Goal: Task Accomplishment & Management: Complete application form

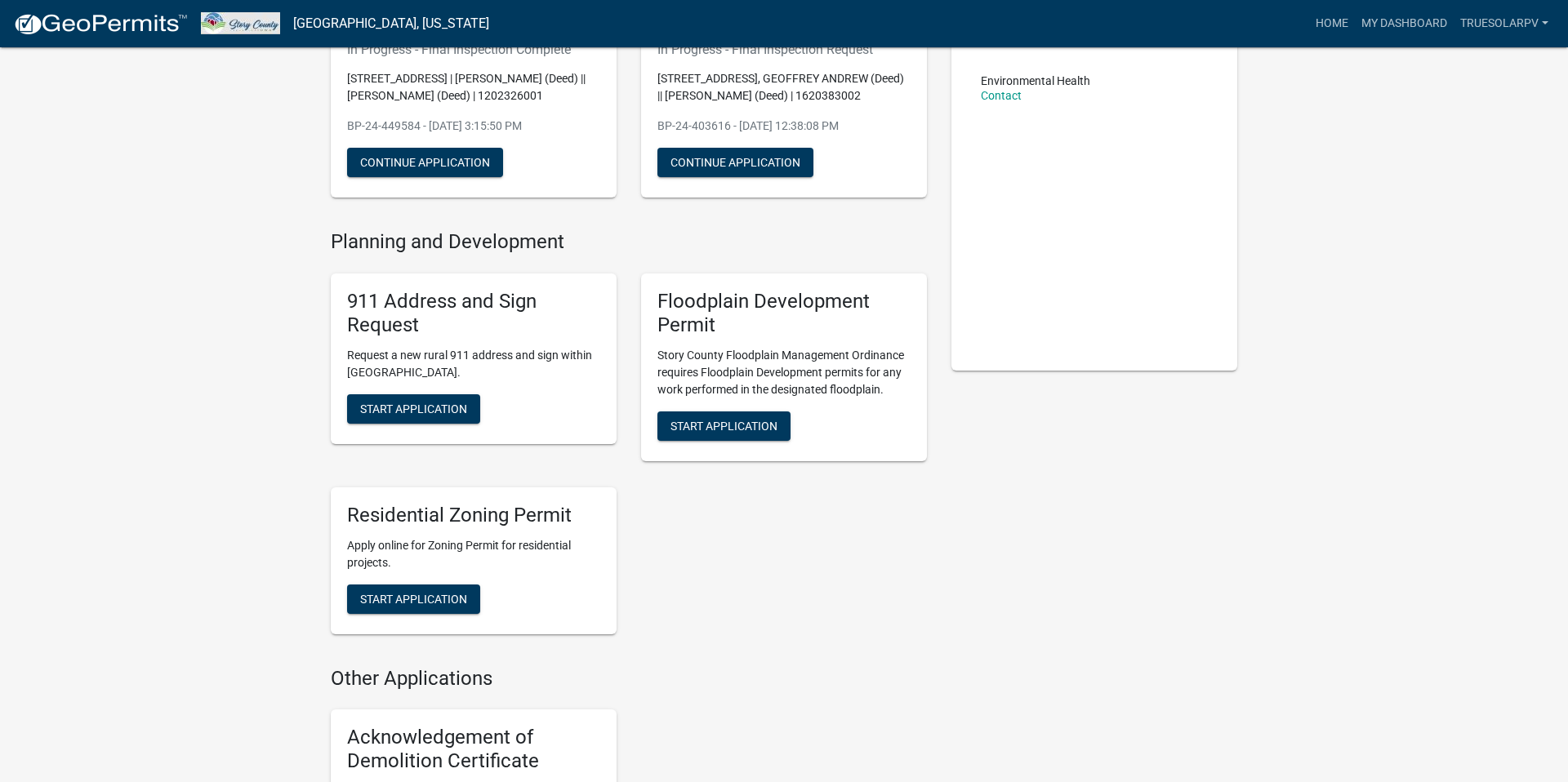
scroll to position [202, 0]
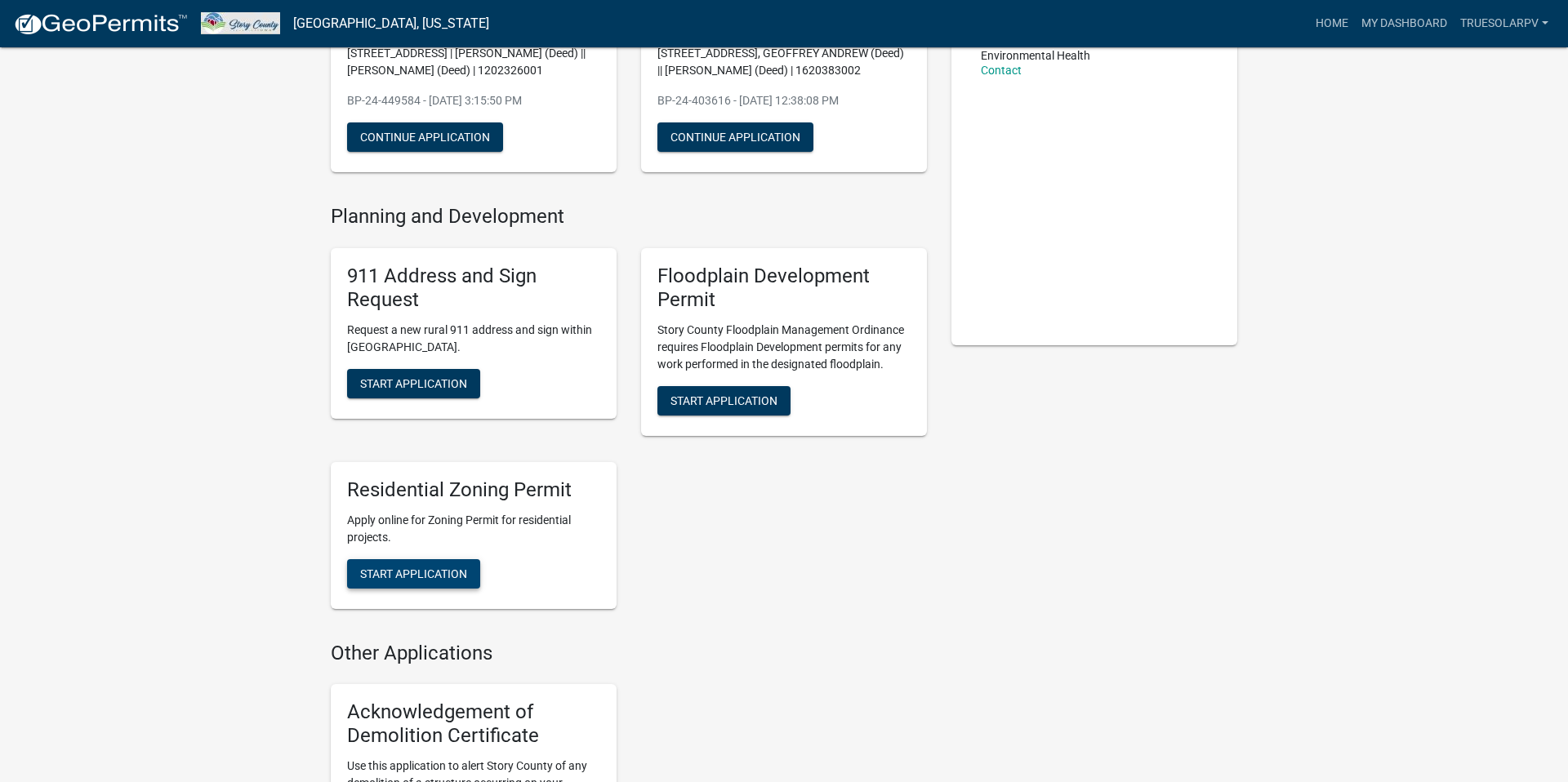
click at [415, 580] on span "Start Application" at bounding box center [414, 572] width 107 height 13
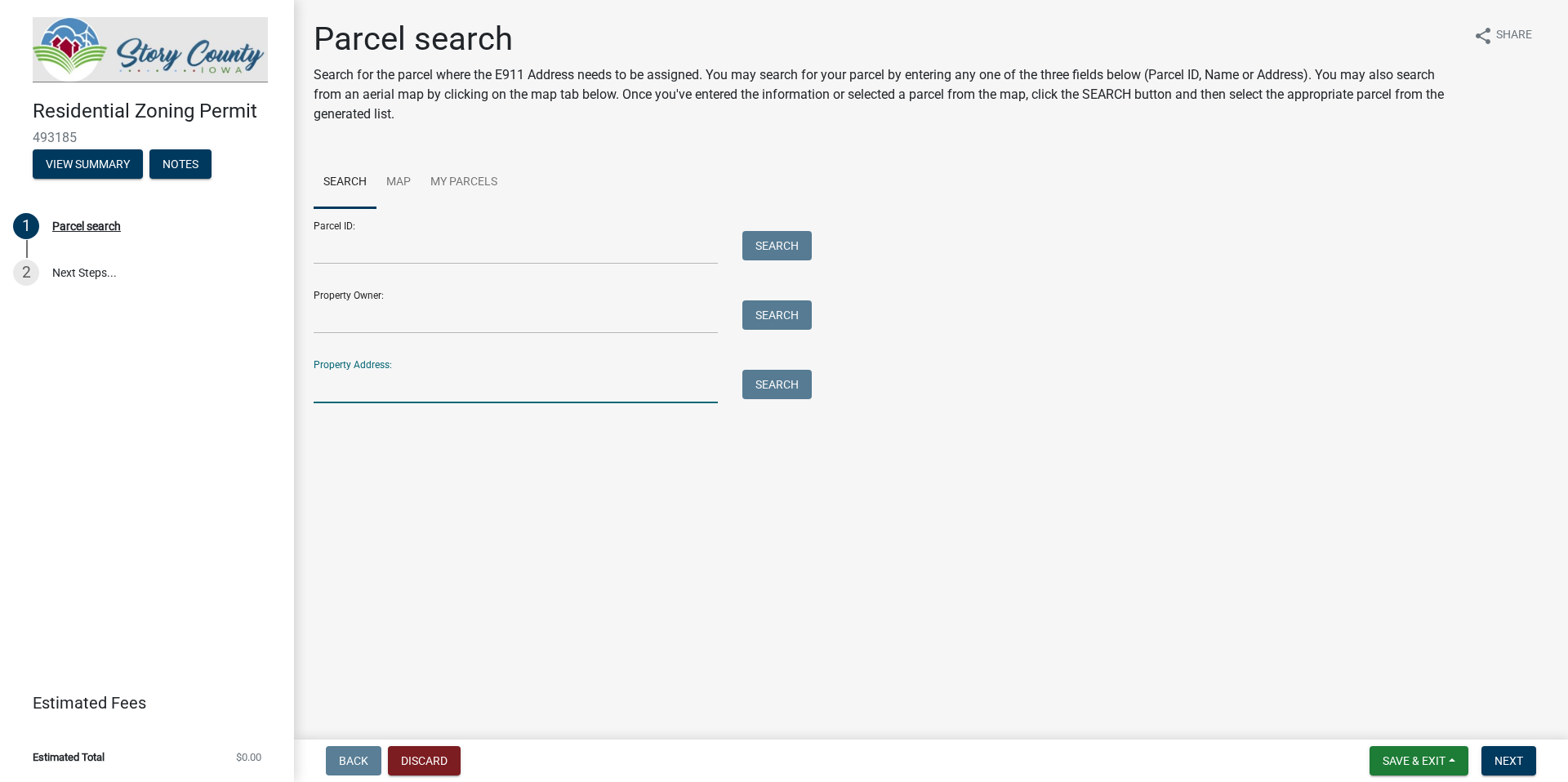
click at [352, 385] on input "Property Address:" at bounding box center [516, 386] width 404 height 33
type input "29019 653rd"
click at [795, 384] on button "Search" at bounding box center [777, 385] width 70 height 30
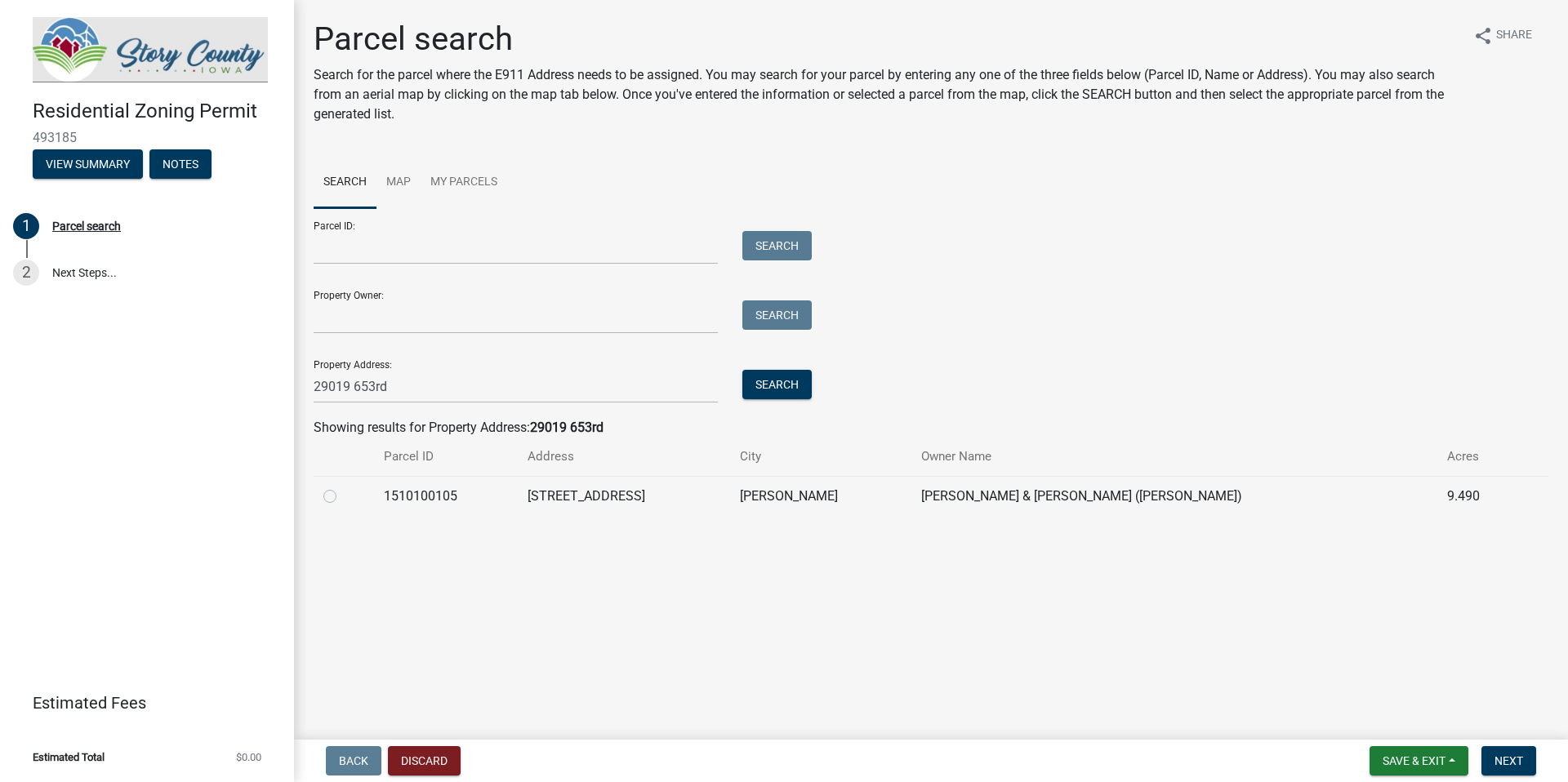
click at [343, 487] on label at bounding box center [343, 487] width 0 height 0
click at [343, 490] on input "radio" at bounding box center [348, 492] width 11 height 11
radio input "true"
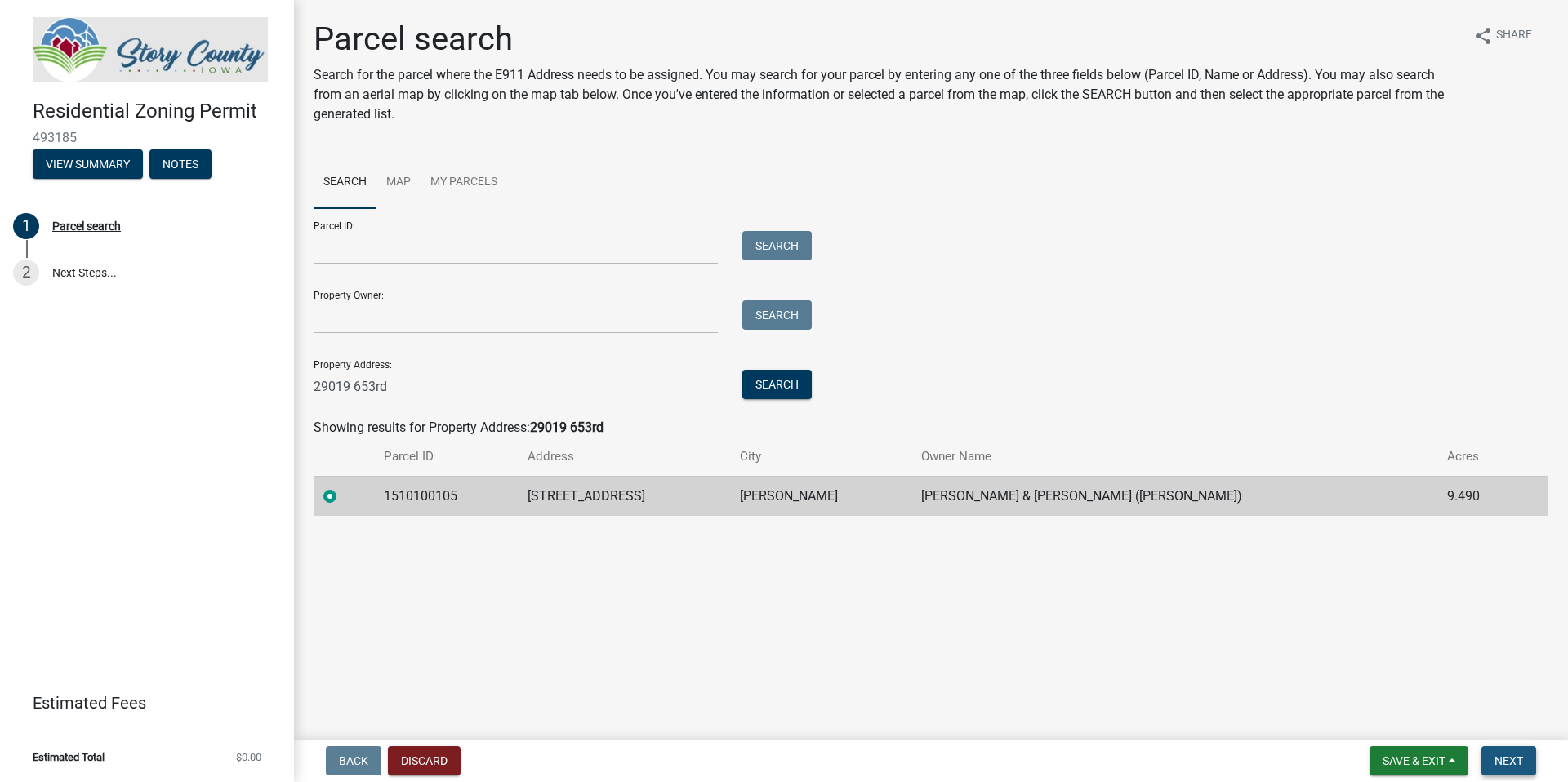
click at [1515, 756] on span "Next" at bounding box center [1509, 761] width 29 height 13
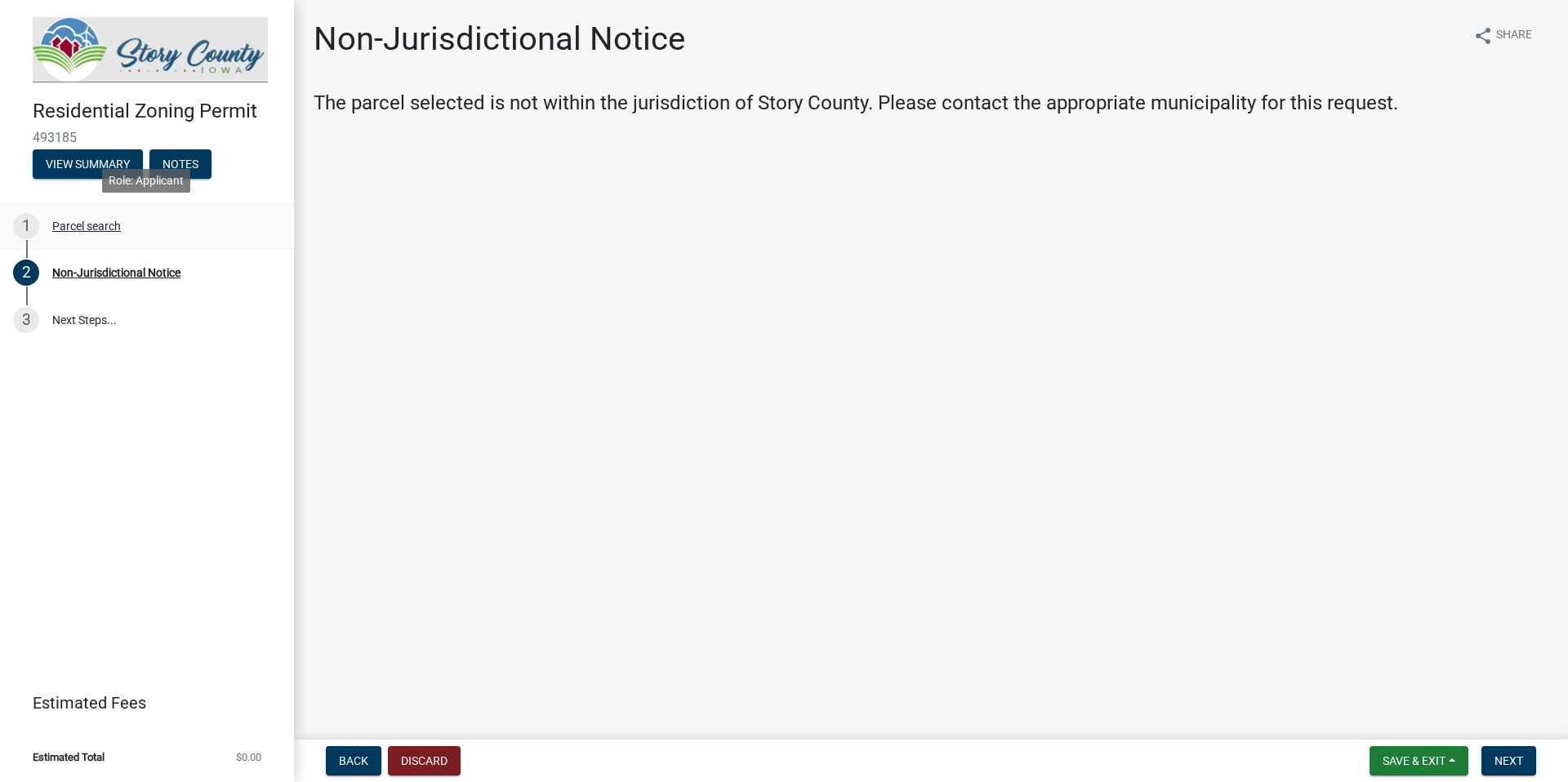
click at [66, 225] on div "Parcel search" at bounding box center [87, 226] width 69 height 11
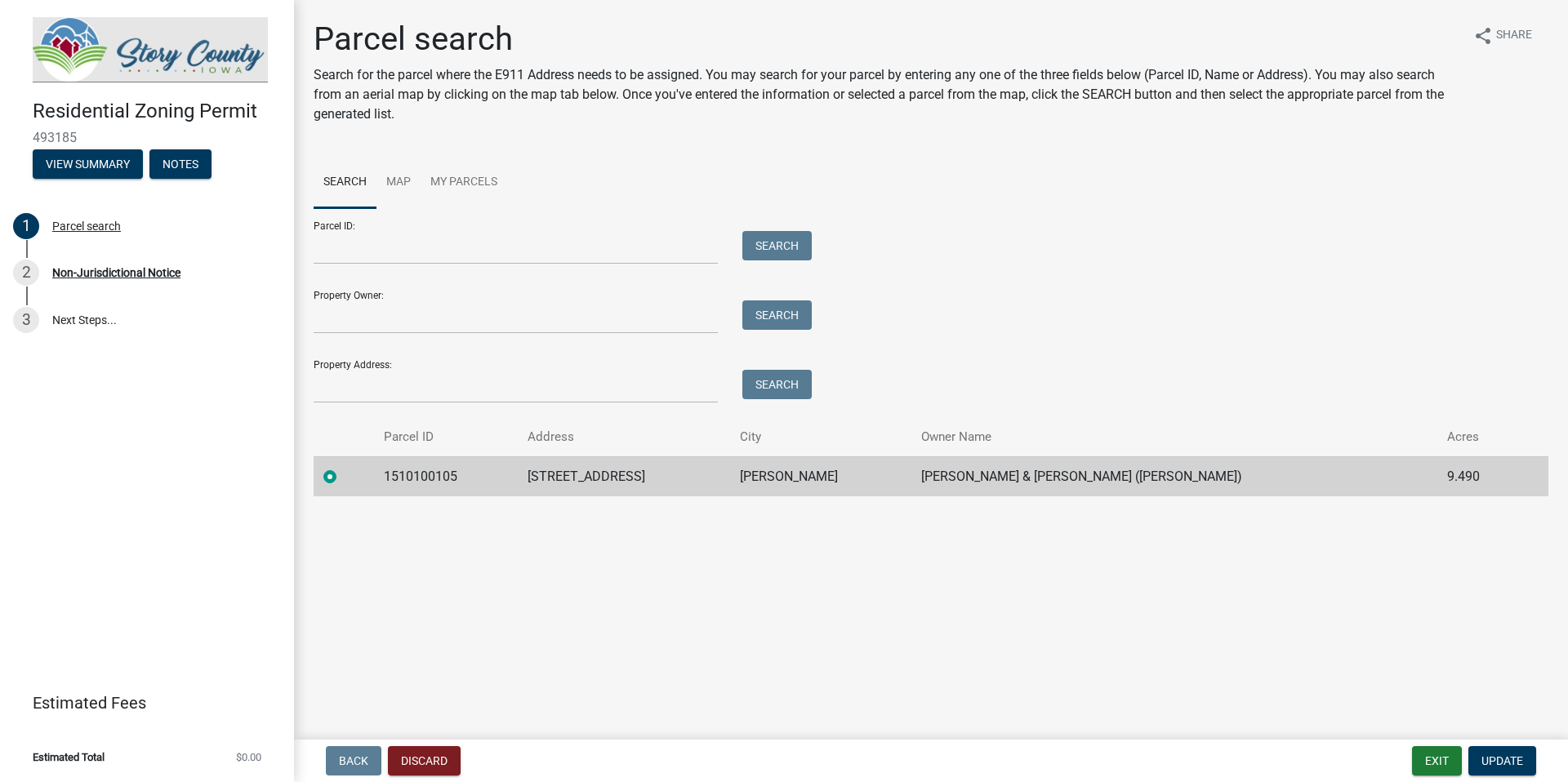
click at [1255, 197] on ul "Search Map My Parcels" at bounding box center [931, 183] width 1235 height 52
click at [1514, 757] on span "Update" at bounding box center [1502, 761] width 42 height 13
